Goal: Book appointment/travel/reservation

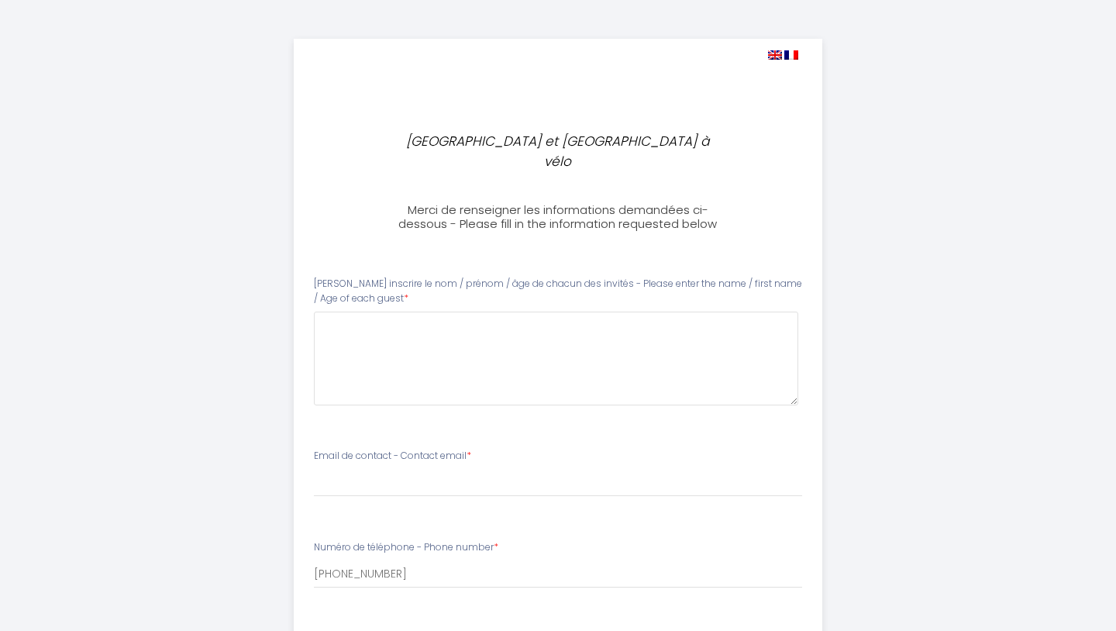
select select
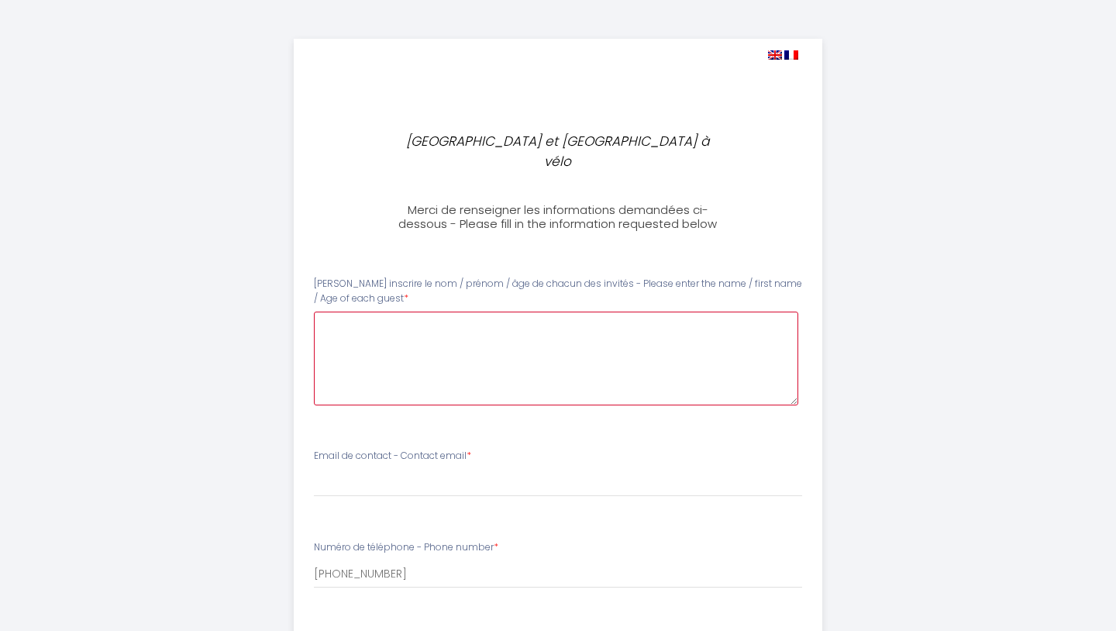
click at [356, 313] on guest0 at bounding box center [556, 358] width 485 height 94
click at [396, 311] on guest0 "[PERSON_NAME] 39 - [PERSON_NAME] (40), [PERSON_NAME] (6), [PERSON_NAME] (4)" at bounding box center [556, 358] width 485 height 94
click at [719, 311] on guest0 "[PERSON_NAME] (39 ans) - [PERSON_NAME] (40), [PERSON_NAME] (6), [PERSON_NAME] (…" at bounding box center [556, 358] width 485 height 94
click at [348, 314] on guest0 "[PERSON_NAME] (39 ans) - [PERSON_NAME] (40), [PERSON_NAME] (6), [PERSON_NAME] (…" at bounding box center [556, 358] width 485 height 94
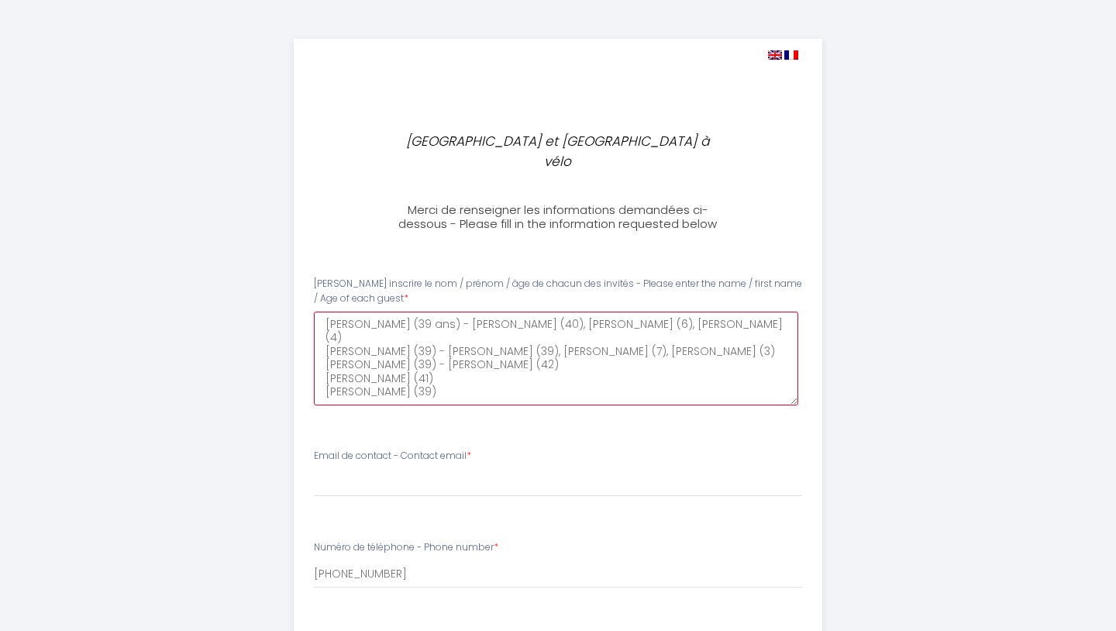
click at [432, 341] on guest0 "[PERSON_NAME] (39 ans) - [PERSON_NAME] (40), [PERSON_NAME] (6), [PERSON_NAME] (…" at bounding box center [556, 358] width 485 height 94
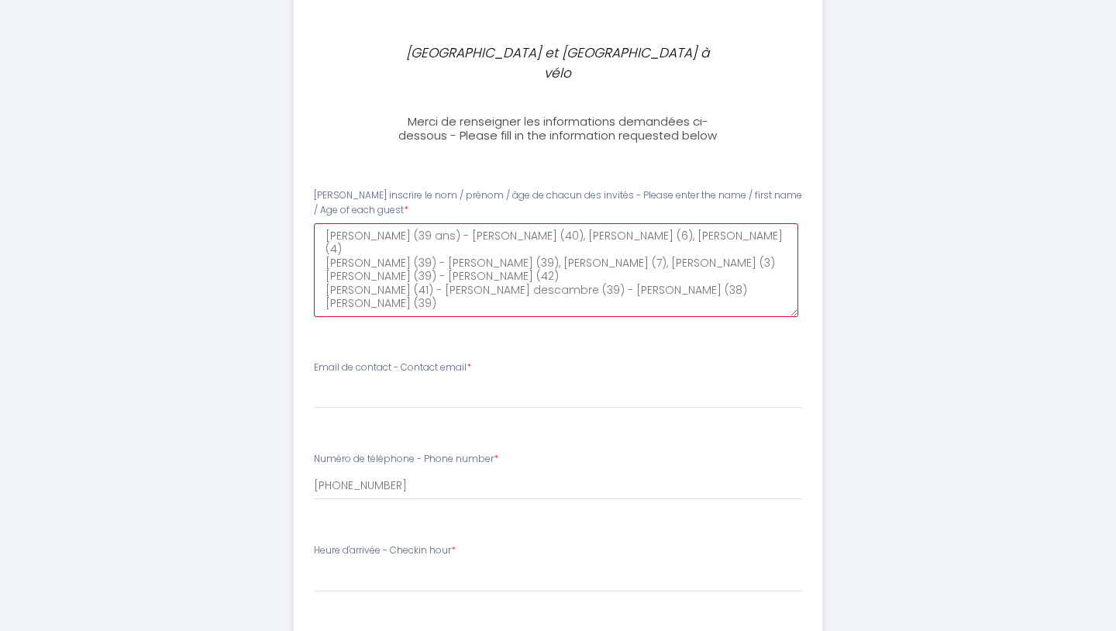
scroll to position [89, 0]
type guest0 "[PERSON_NAME] (39 ans) - [PERSON_NAME] (40), [PERSON_NAME] (6), [PERSON_NAME] (…"
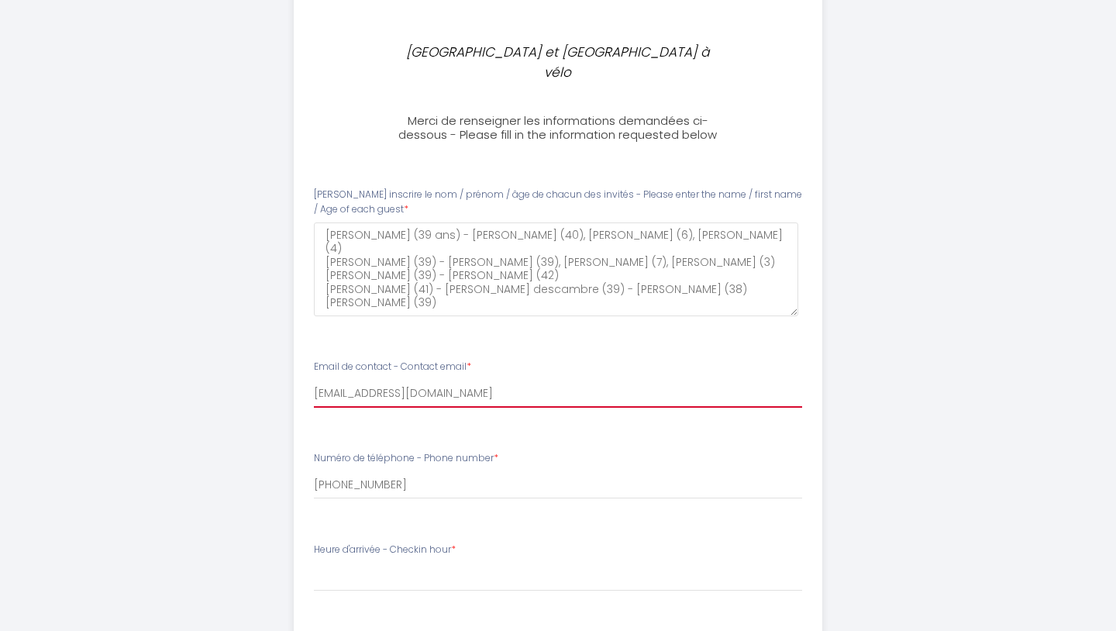
type input "[EMAIL_ADDRESS][DOMAIN_NAME]"
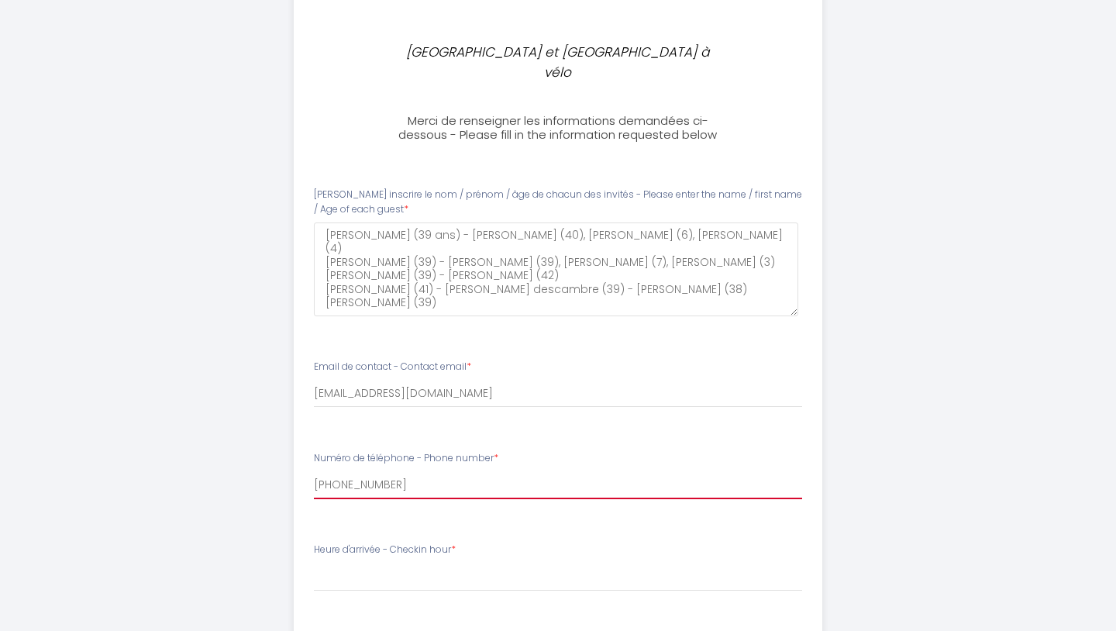
scroll to position [184, 0]
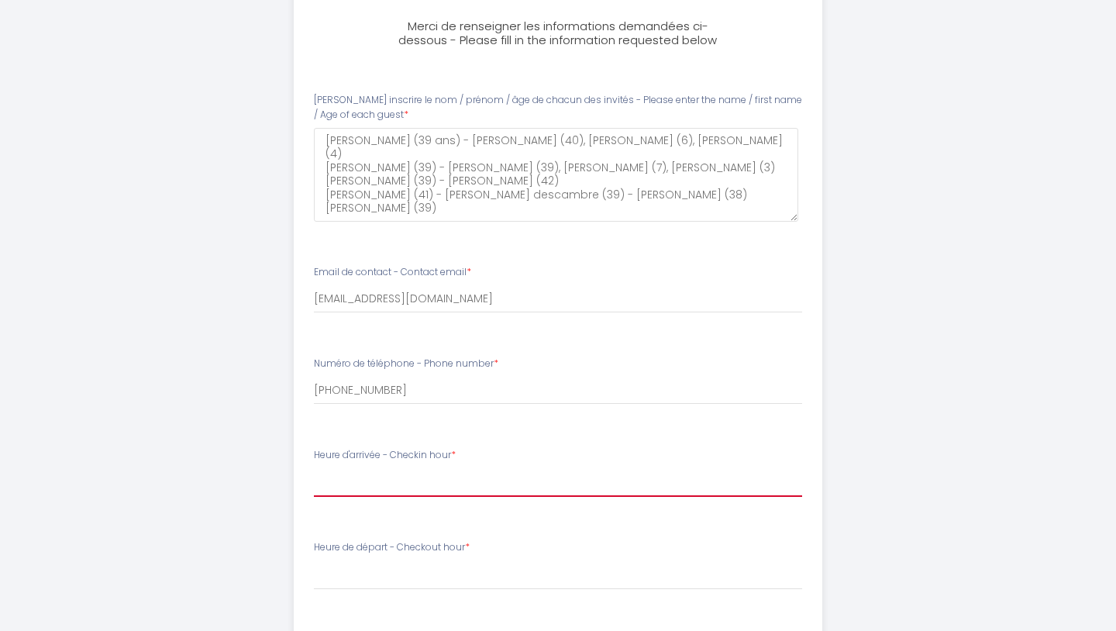
click at [779, 467] on select "17:00 17:30 18:00 18:30 19:00 19:30 20:00 20:30 21:00 21:30 22:00 22:30 23:00 2…" at bounding box center [558, 481] width 489 height 29
select select "18:00"
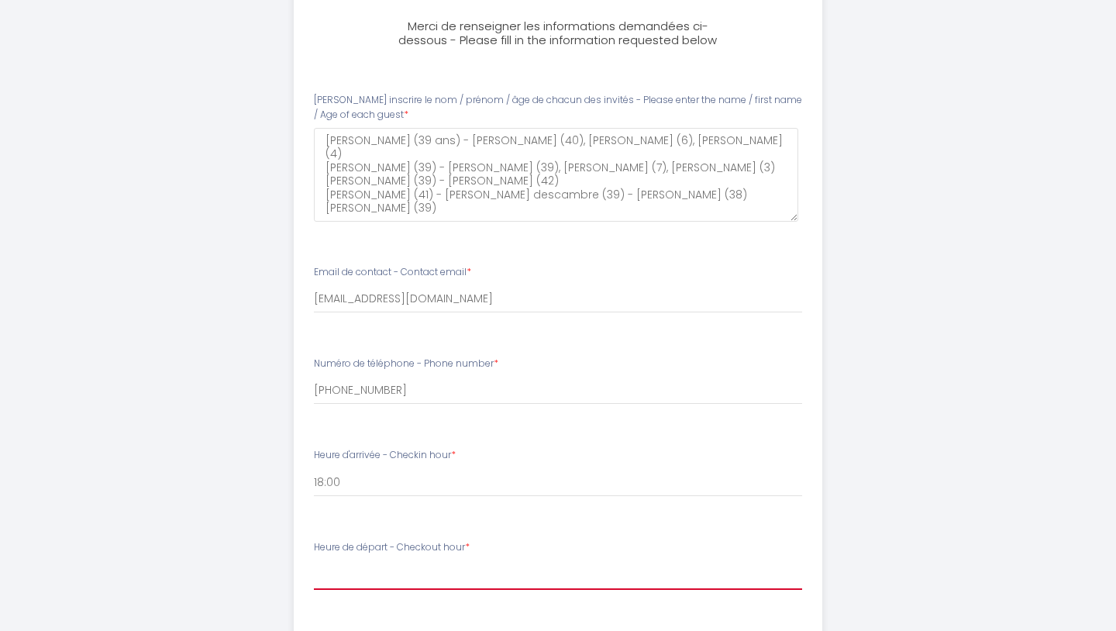
select select "10:00"
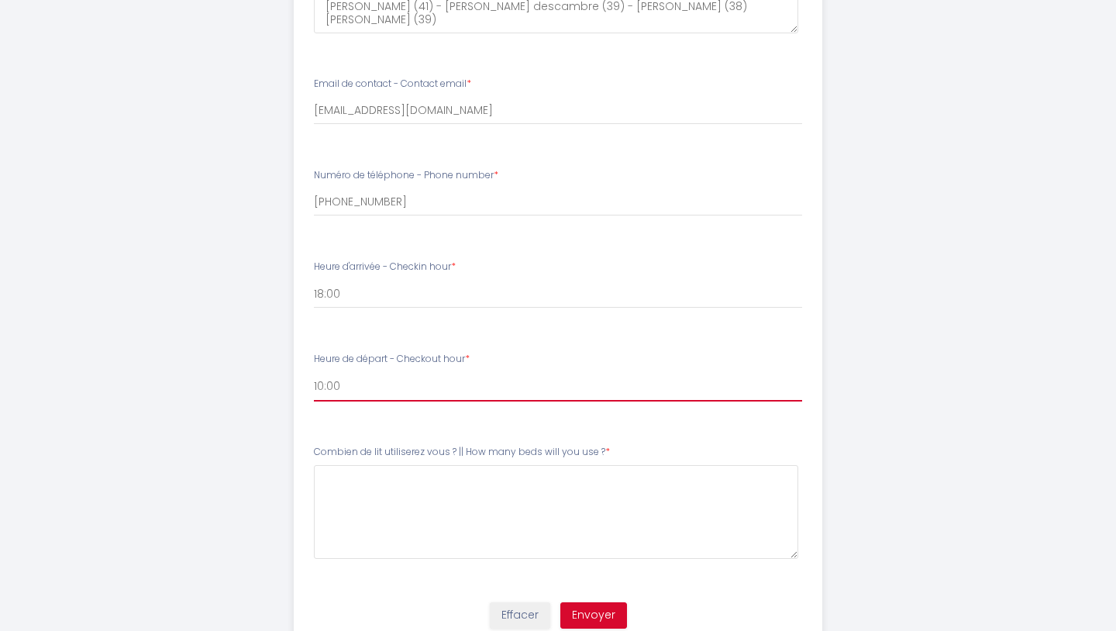
scroll to position [374, 0]
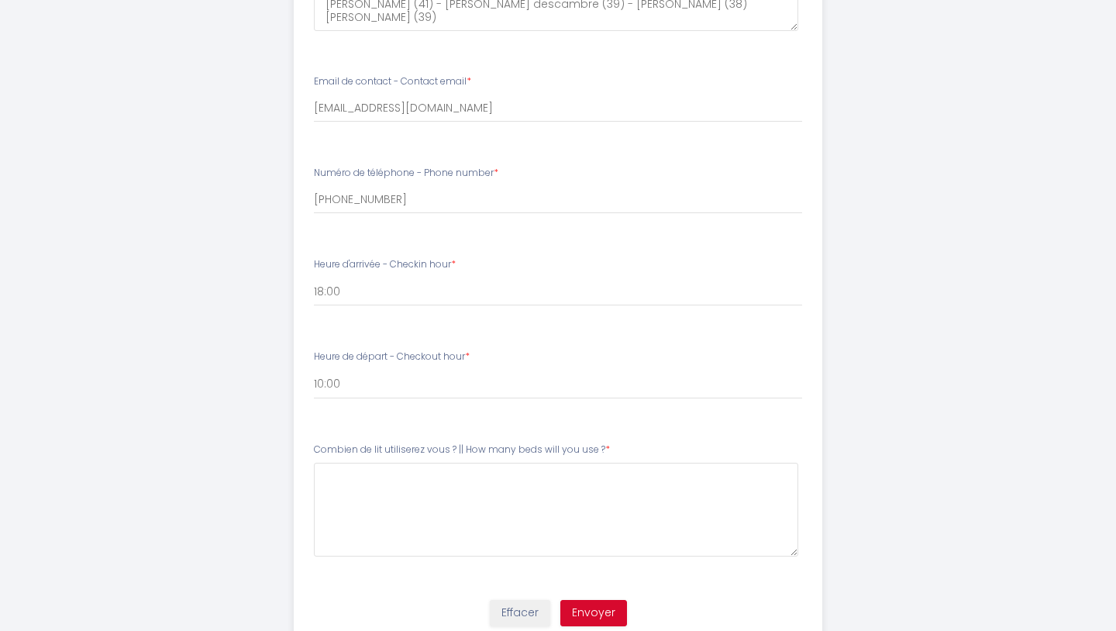
click at [493, 442] on div "Combien de lit utiliserez vous ? || How many beds will you use ? *" at bounding box center [558, 499] width 489 height 114
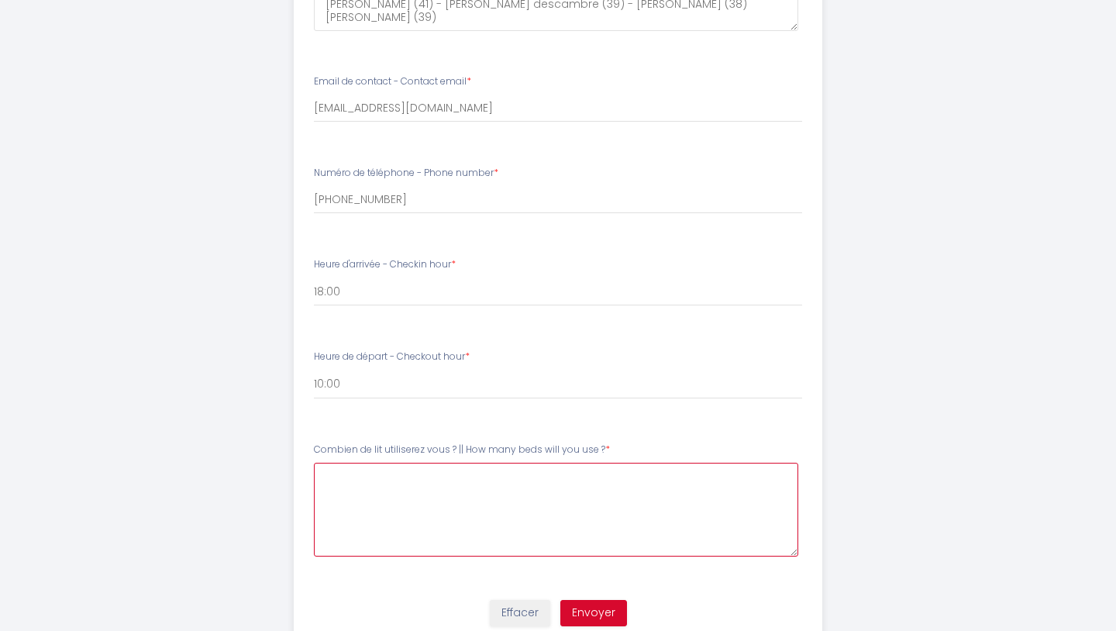
click at [477, 463] on \?5 at bounding box center [556, 510] width 485 height 94
type \?5 "1"
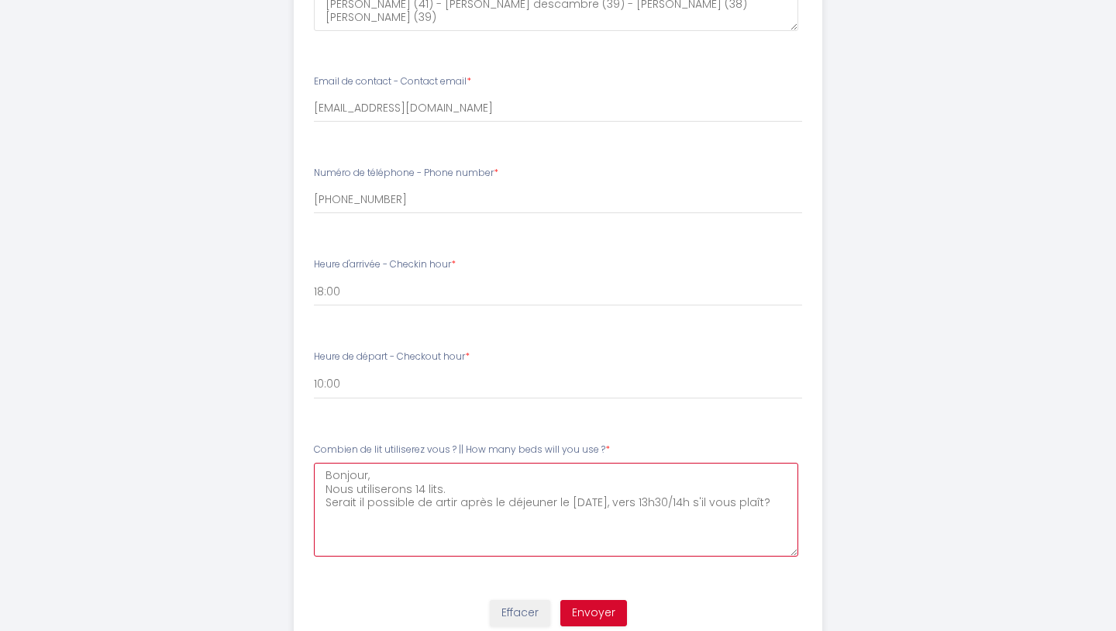
click at [442, 463] on \?5 "Bonjour, Nous utiliserons 14 lits. Serait il possible de artir après le déjeune…" at bounding box center [556, 510] width 485 height 94
click at [327, 473] on \?5 "Bonjour, Nous utiliserons 14 lits (groupe de 10 adultes + 4 enfants).. Serait i…" at bounding box center [556, 510] width 485 height 94
drag, startPoint x: 597, startPoint y: 468, endPoint x: 561, endPoint y: 472, distance: 36.6
click at [561, 472] on \?5 "Bonjour, Nous utiliserons 14 lits (groupe de 10 adultes + 4 enfants).. Par aill…" at bounding box center [556, 510] width 485 height 94
click at [489, 501] on \?5 "Bonjour, Nous utiliserons 14 lits (groupe de 10 adultes + 4 enfants).. Par aill…" at bounding box center [556, 510] width 485 height 94
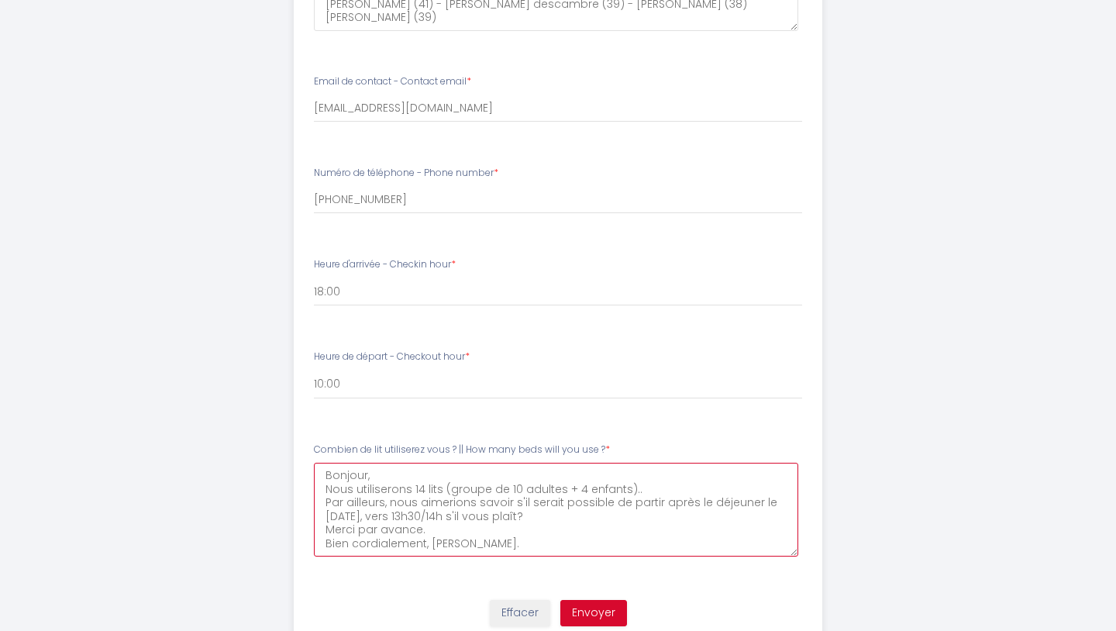
type \?5 "Bonjour, Nous utiliserons 14 lits (groupe de 10 adultes + 4 enfants).. Par aill…"
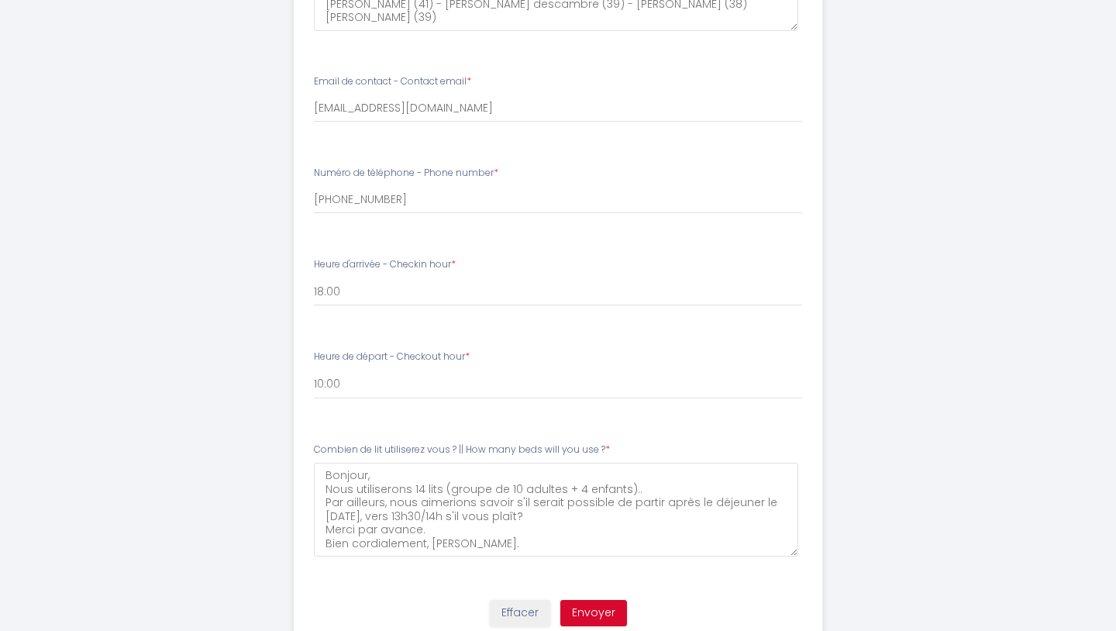
click at [591, 600] on button "Envoyer" at bounding box center [593, 613] width 67 height 26
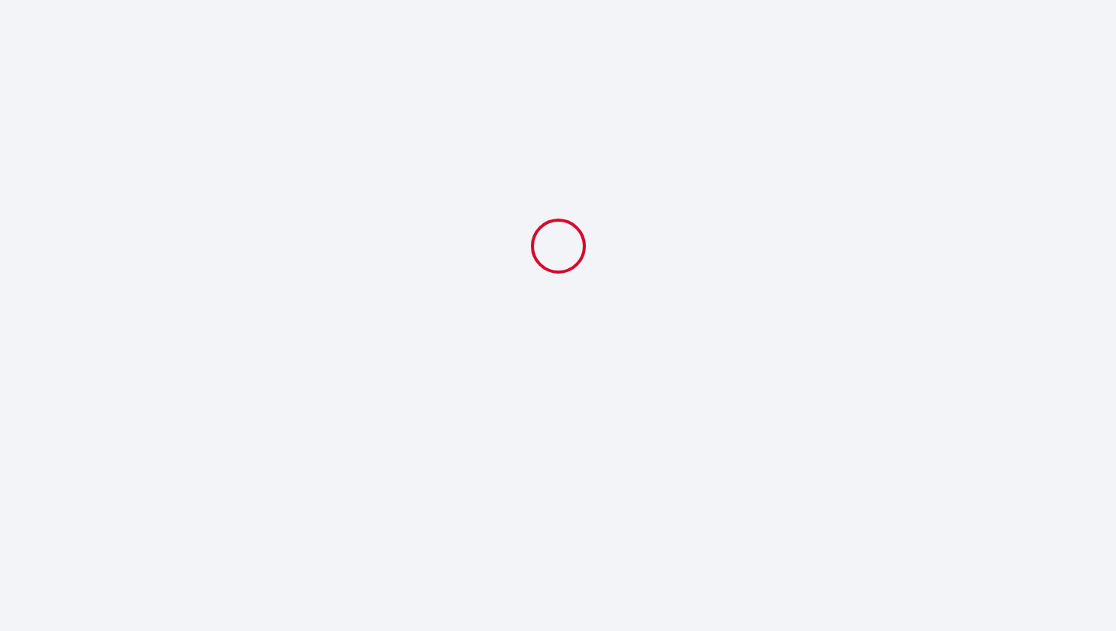
select select "18:00"
select select "10:00"
